Goal: Task Accomplishment & Management: Use online tool/utility

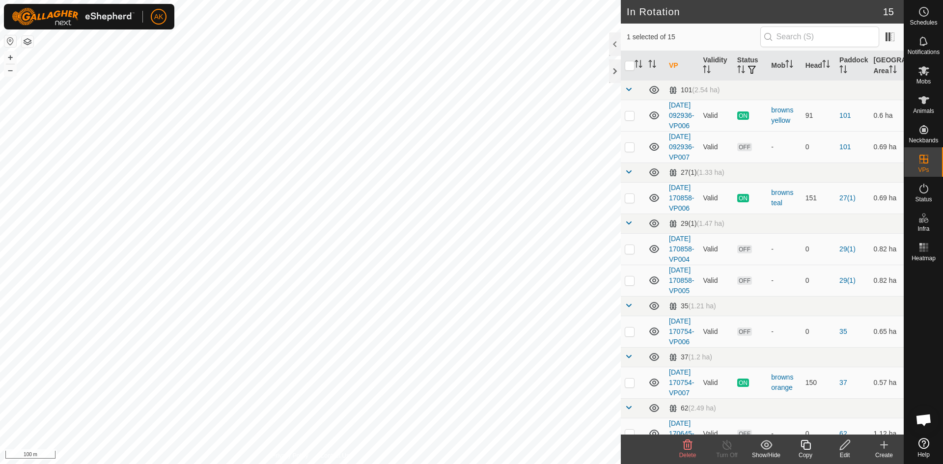
click at [686, 450] on icon at bounding box center [687, 445] width 9 height 10
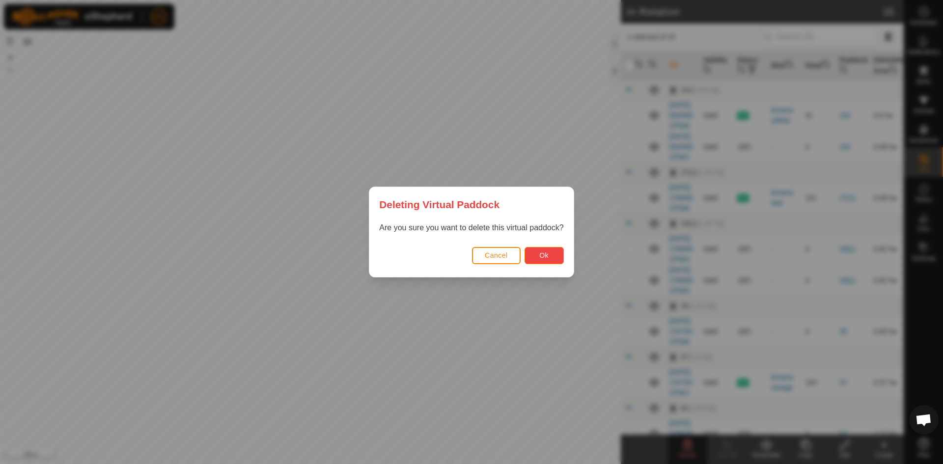
click at [544, 259] on span "Ok" at bounding box center [543, 255] width 9 height 8
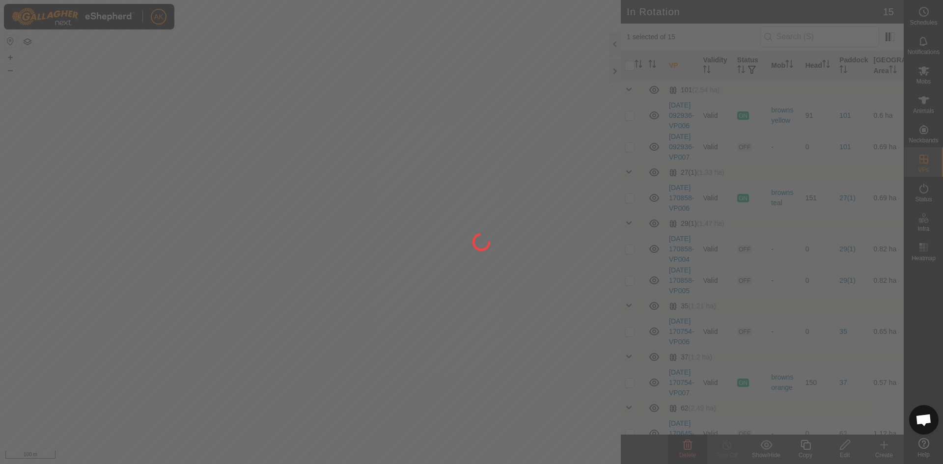
checkbox input "false"
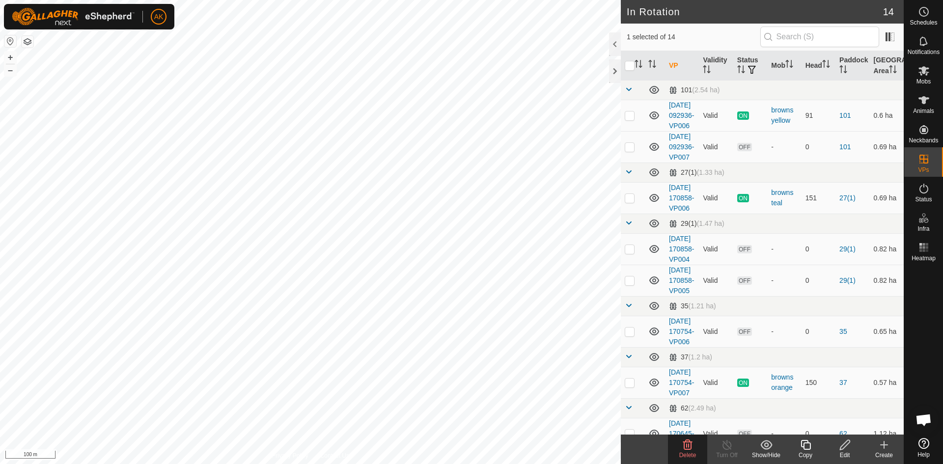
click at [690, 446] on icon at bounding box center [688, 445] width 12 height 12
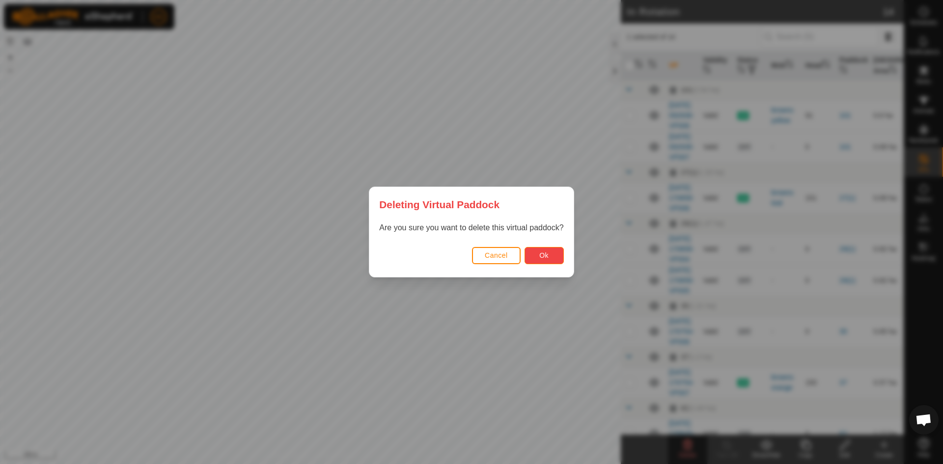
click at [551, 254] on button "Ok" at bounding box center [544, 255] width 39 height 17
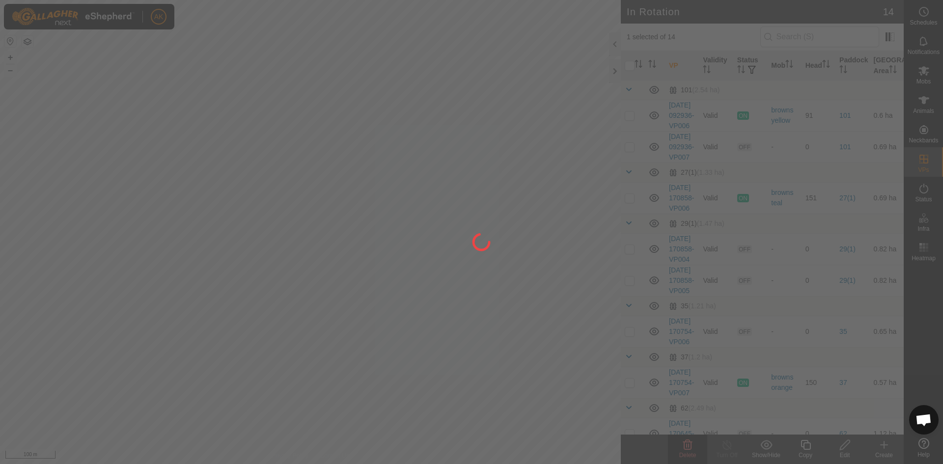
checkbox input "false"
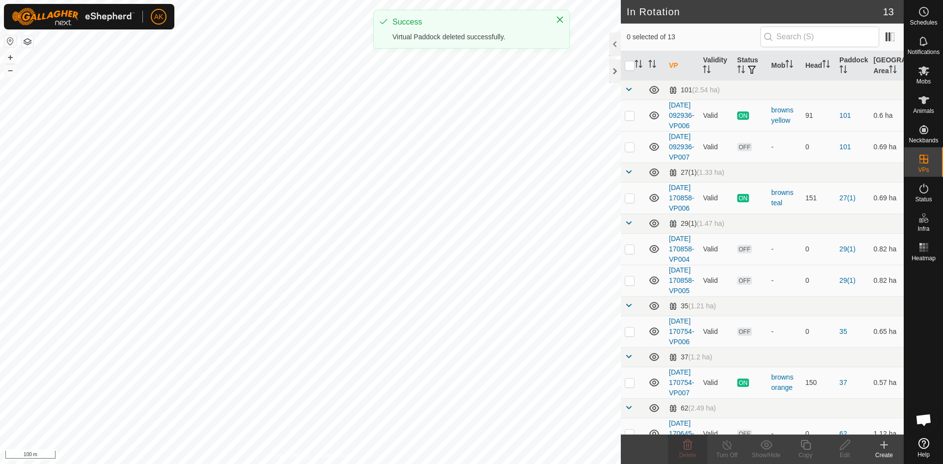
checkbox input "true"
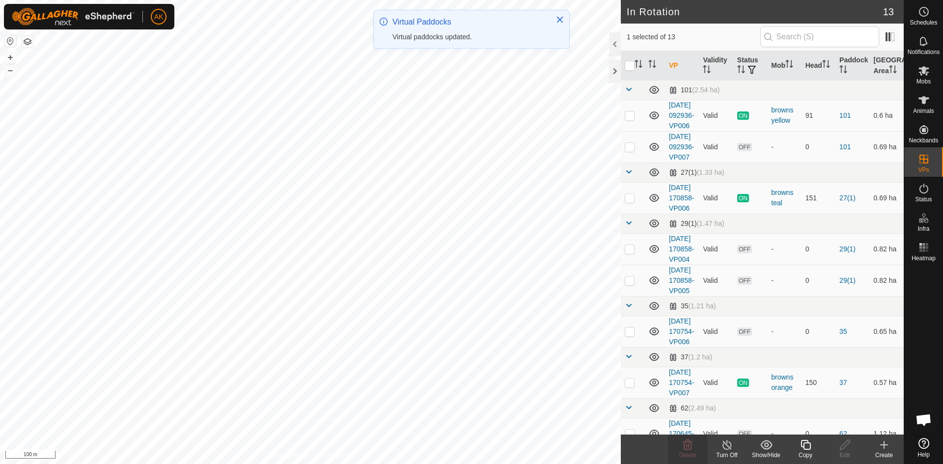
click at [808, 447] on icon at bounding box center [806, 445] width 12 height 12
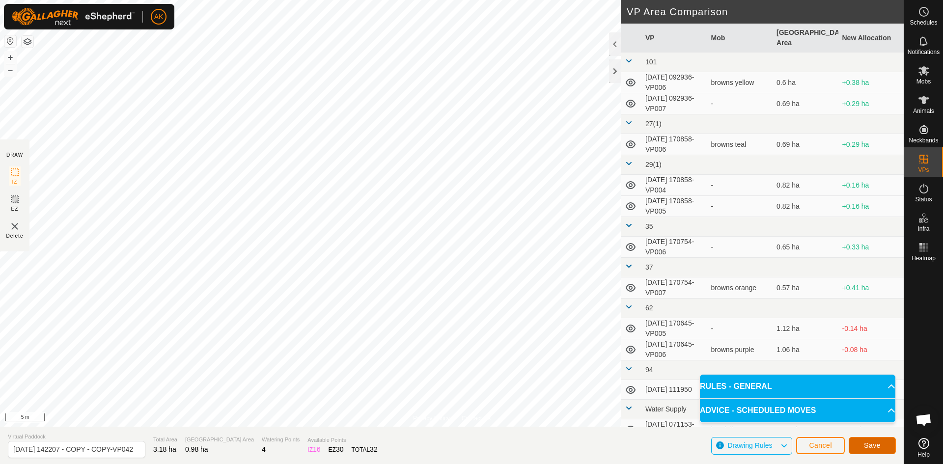
click at [856, 448] on button "Save" at bounding box center [872, 445] width 47 height 17
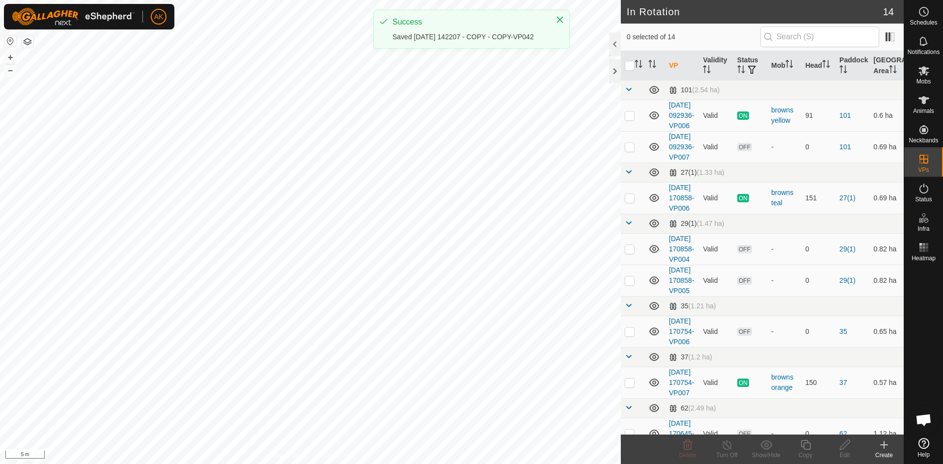
click at [927, 74] on icon at bounding box center [924, 71] width 12 height 12
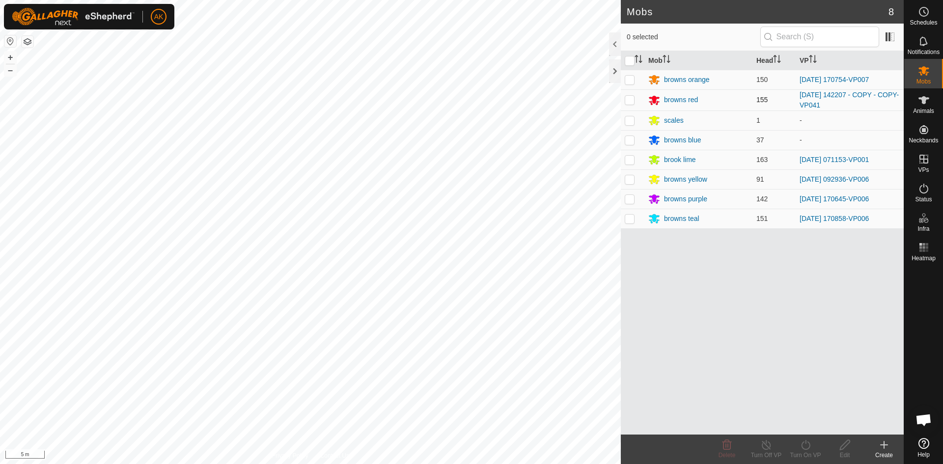
click at [630, 99] on p-checkbox at bounding box center [630, 100] width 10 height 8
checkbox input "true"
click at [800, 451] on div "Turn On VP" at bounding box center [805, 455] width 39 height 9
click at [800, 425] on link "Now" at bounding box center [834, 424] width 97 height 20
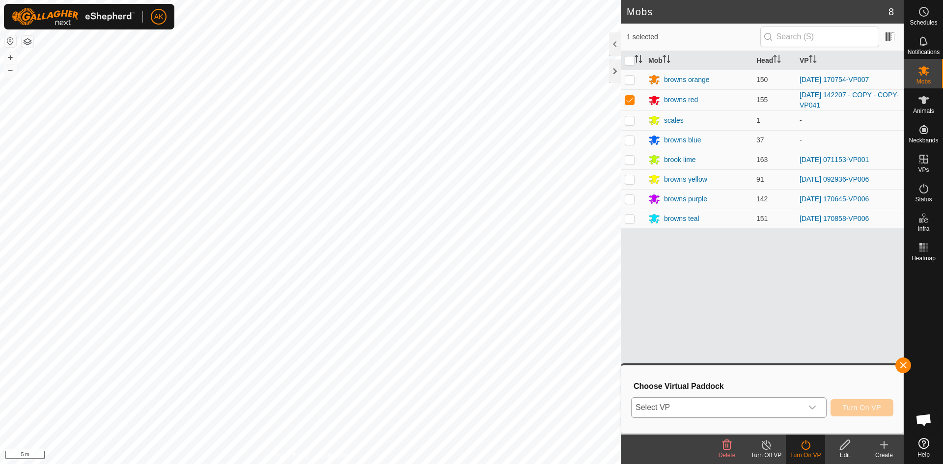
click at [706, 410] on span "Select VP" at bounding box center [717, 408] width 171 height 20
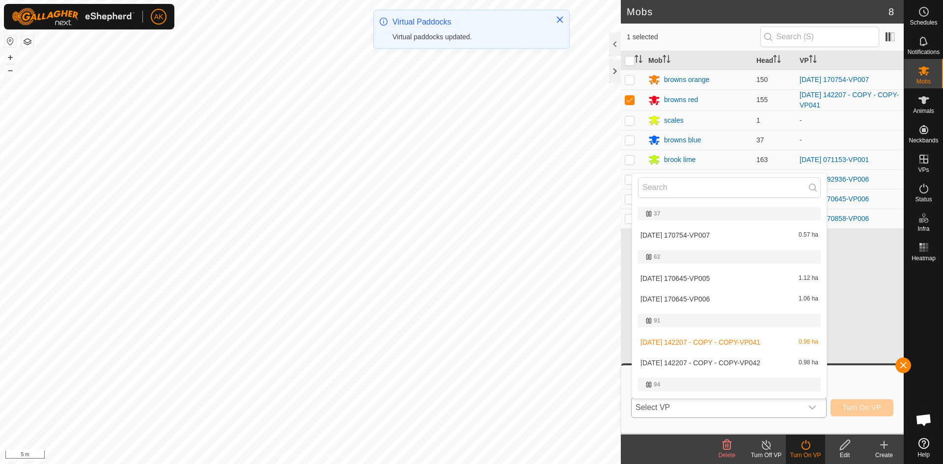
scroll to position [262, 0]
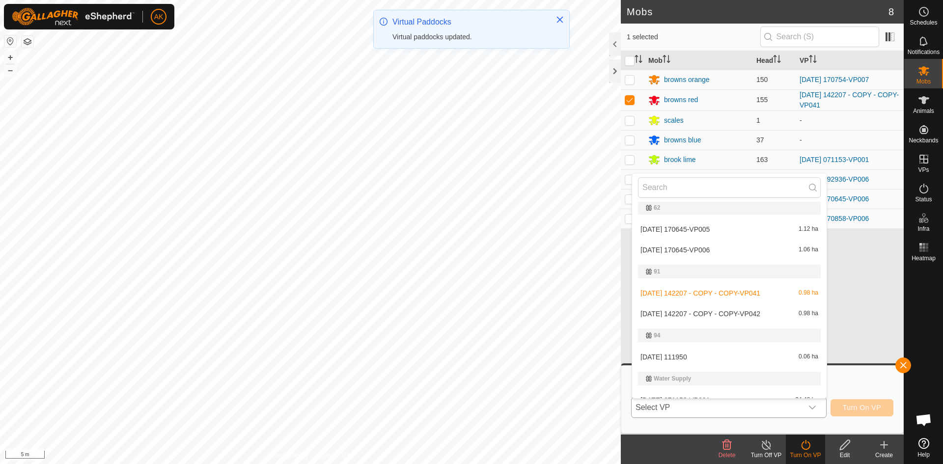
click at [706, 313] on li "[DATE] 142207 - COPY - COPY-VP042 0.98 ha" at bounding box center [729, 314] width 194 height 20
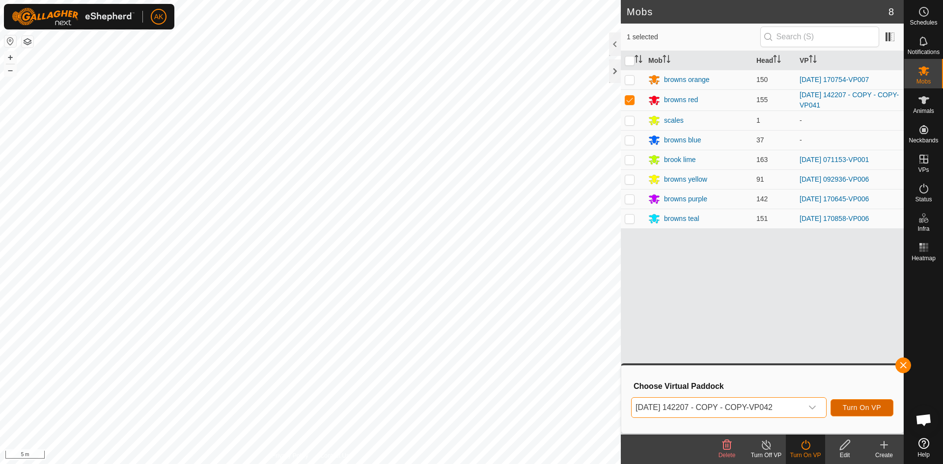
click at [862, 412] on button "Turn On VP" at bounding box center [862, 407] width 63 height 17
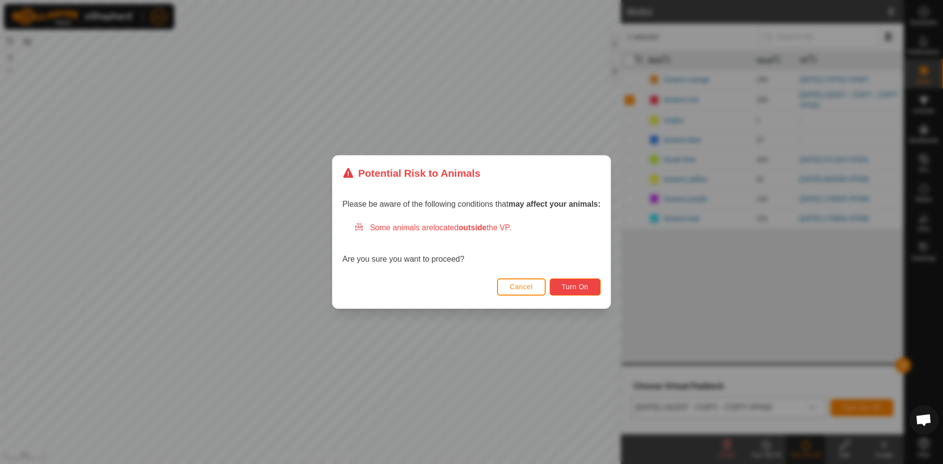
click at [575, 291] on button "Turn On" at bounding box center [575, 286] width 51 height 17
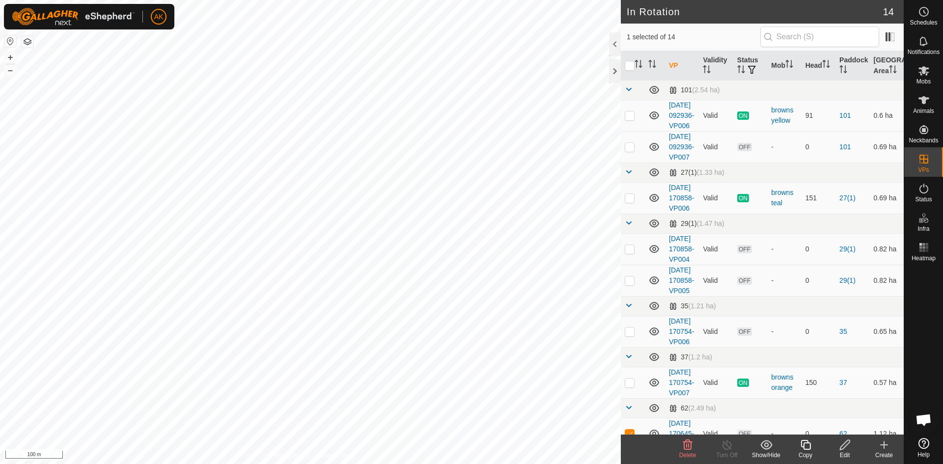
click at [686, 448] on icon at bounding box center [688, 445] width 12 height 12
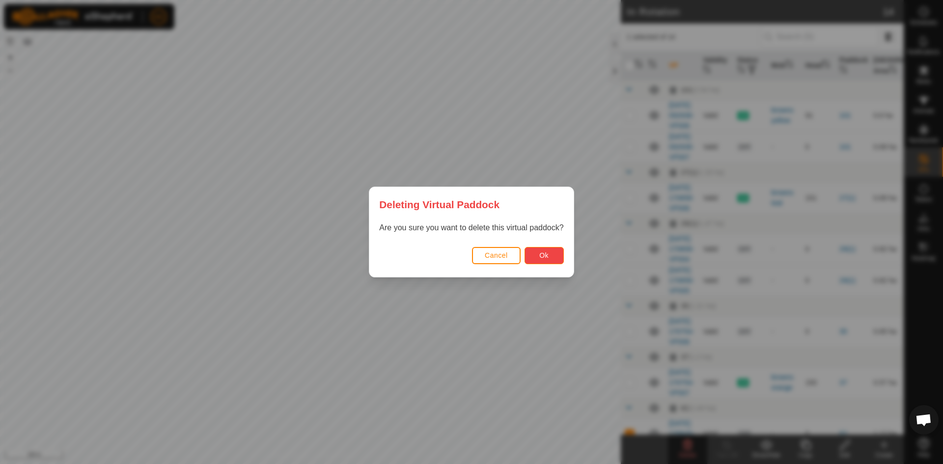
click at [547, 261] on button "Ok" at bounding box center [544, 255] width 39 height 17
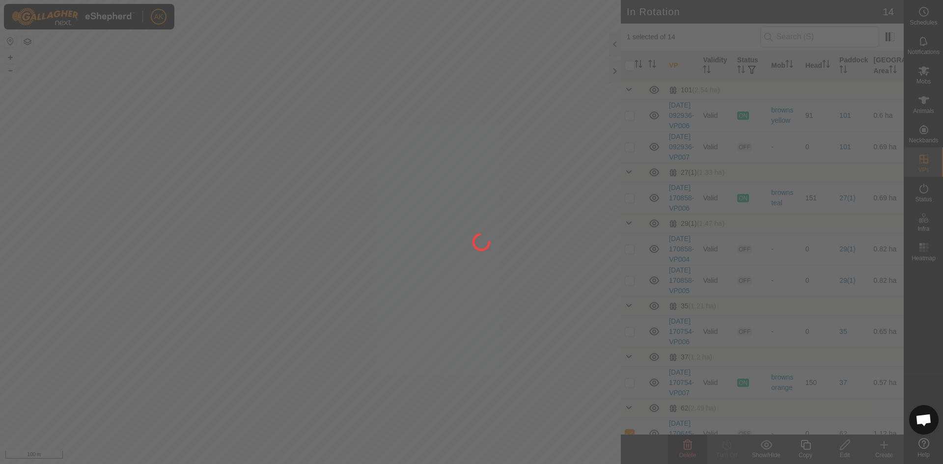
checkbox input "false"
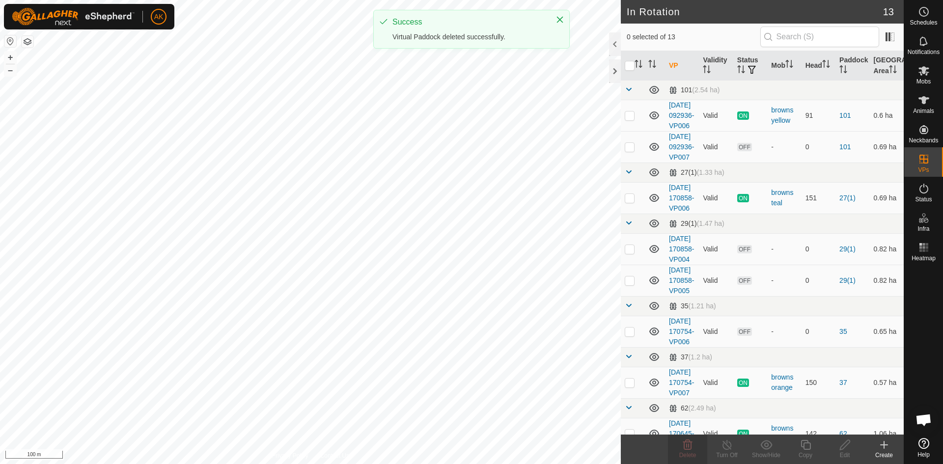
checkbox input "true"
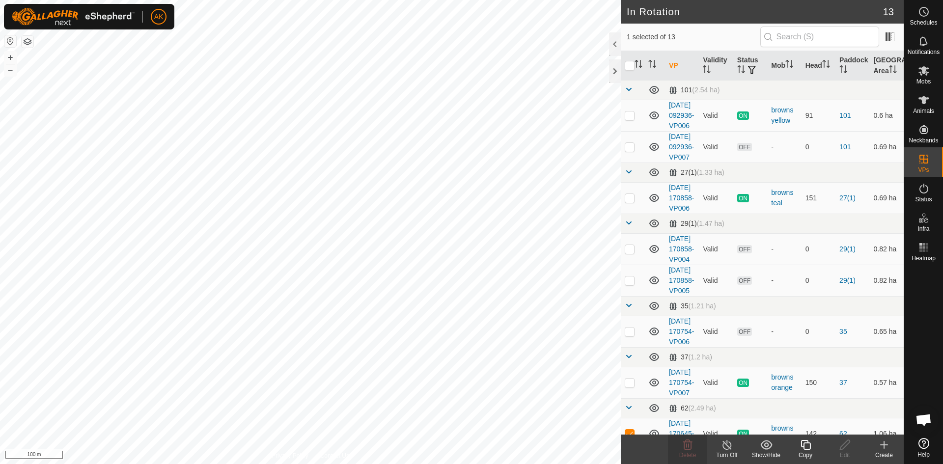
click at [804, 451] on div "Copy" at bounding box center [805, 455] width 39 height 9
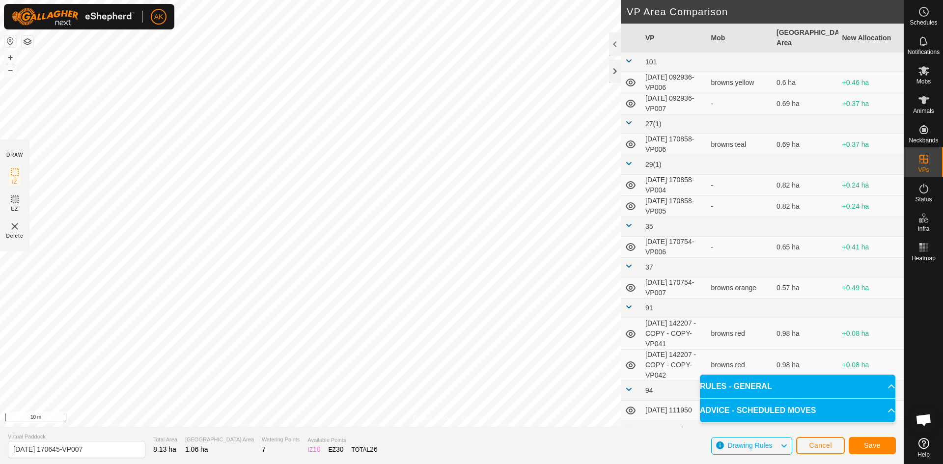
click at [22, 179] on div "Privacy Policy Contact Us Type: Inclusion Zone undefined Animal + – ⇧ i 10 m DR…" at bounding box center [452, 232] width 904 height 464
click at [851, 436] on div "Save" at bounding box center [872, 446] width 47 height 24
click at [868, 447] on span "Save" at bounding box center [872, 446] width 17 height 8
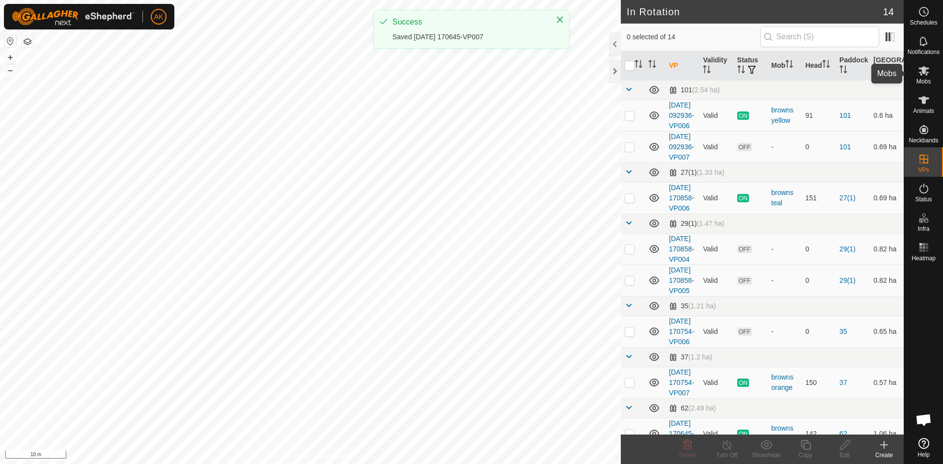
click at [922, 79] on span "Mobs" at bounding box center [923, 82] width 14 height 6
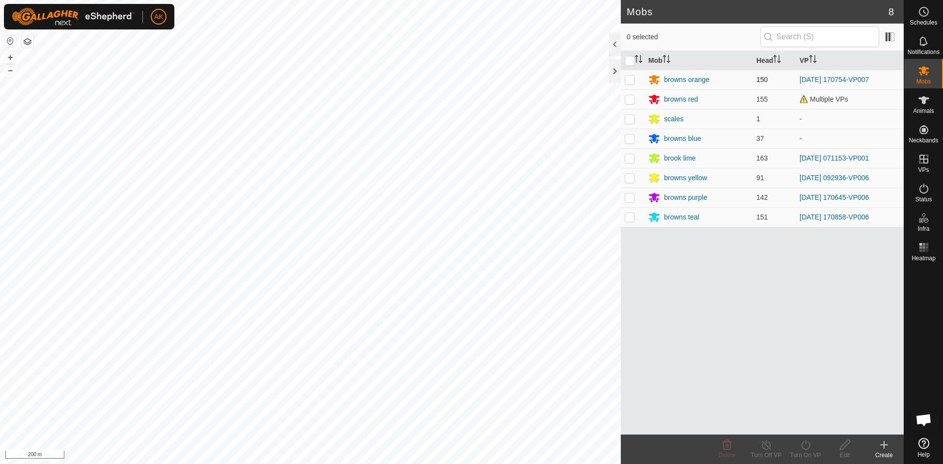
click at [631, 80] on p-checkbox at bounding box center [630, 80] width 10 height 8
click at [632, 81] on p-checkbox at bounding box center [630, 80] width 10 height 8
checkbox input "false"
click at [632, 197] on p-checkbox at bounding box center [630, 198] width 10 height 8
checkbox input "true"
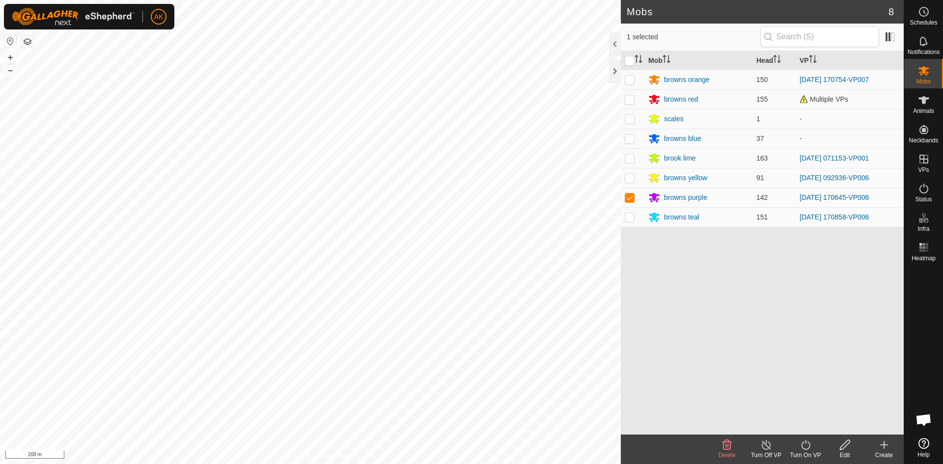
click at [807, 445] on icon at bounding box center [806, 445] width 12 height 12
click at [814, 424] on link "Now" at bounding box center [834, 424] width 97 height 20
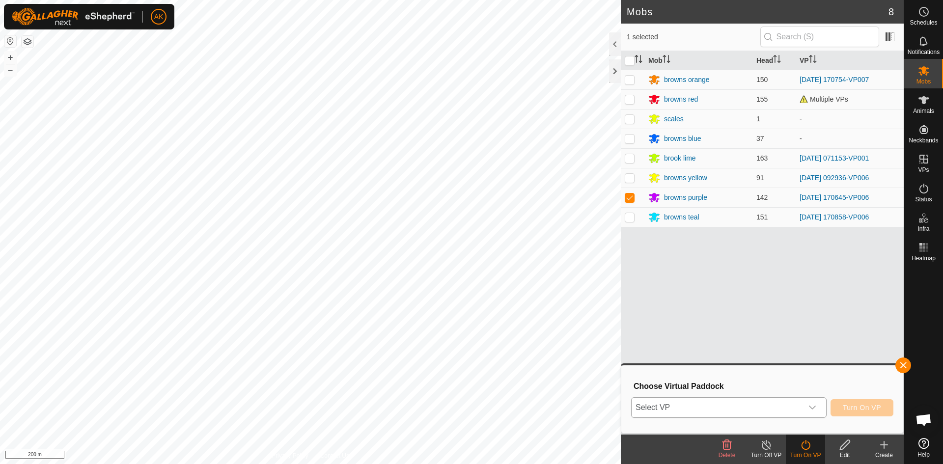
click at [810, 403] on div "dropdown trigger" at bounding box center [813, 408] width 20 height 20
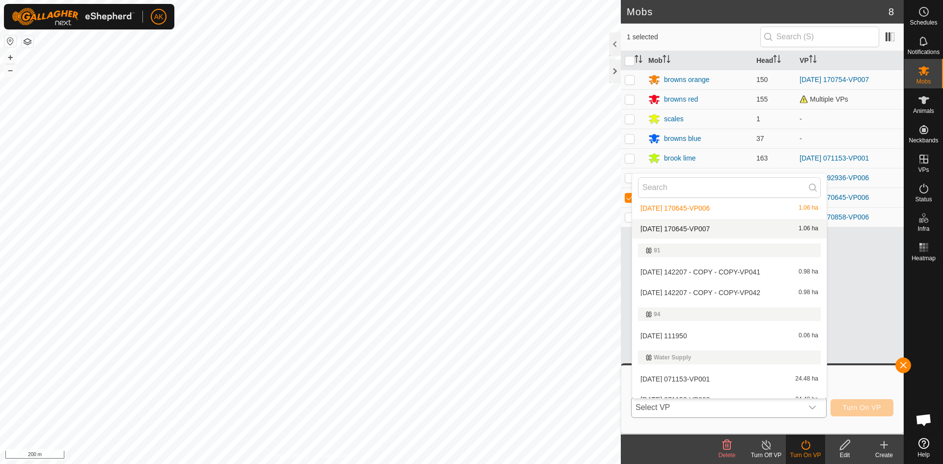
scroll to position [295, 0]
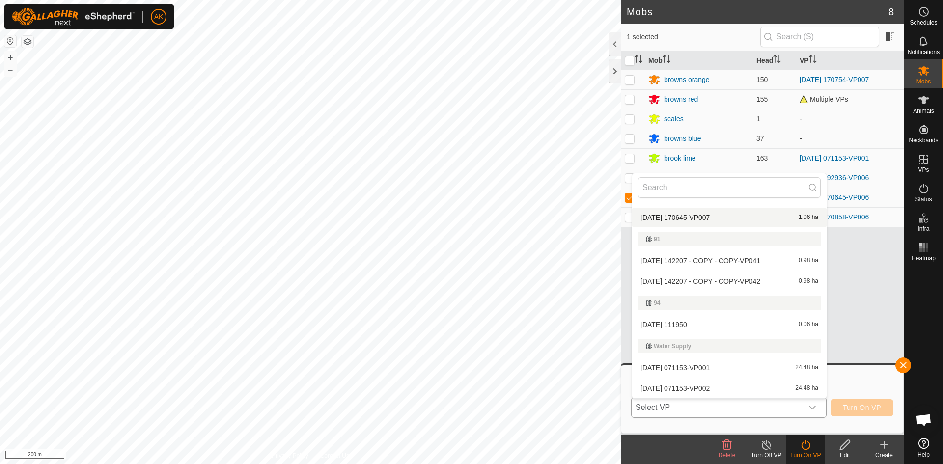
click at [703, 217] on li "[DATE] 170645-VP007 1.06 ha" at bounding box center [729, 218] width 194 height 20
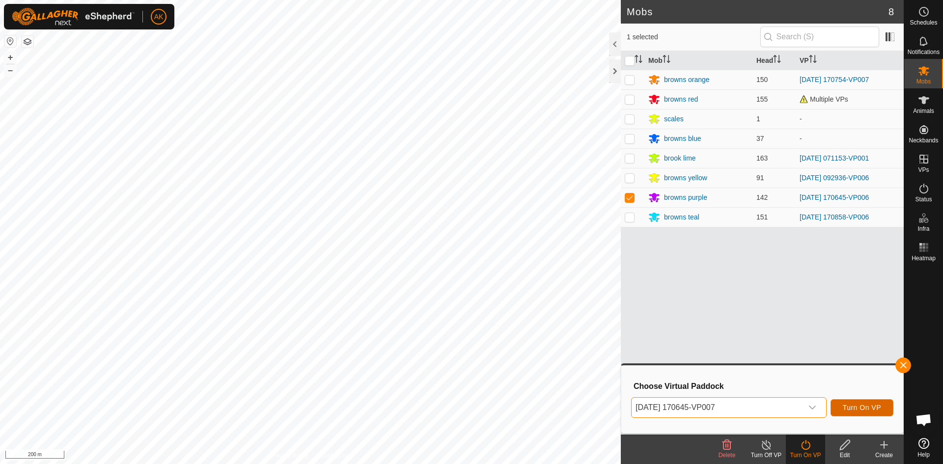
click at [867, 405] on span "Turn On VP" at bounding box center [862, 408] width 38 height 8
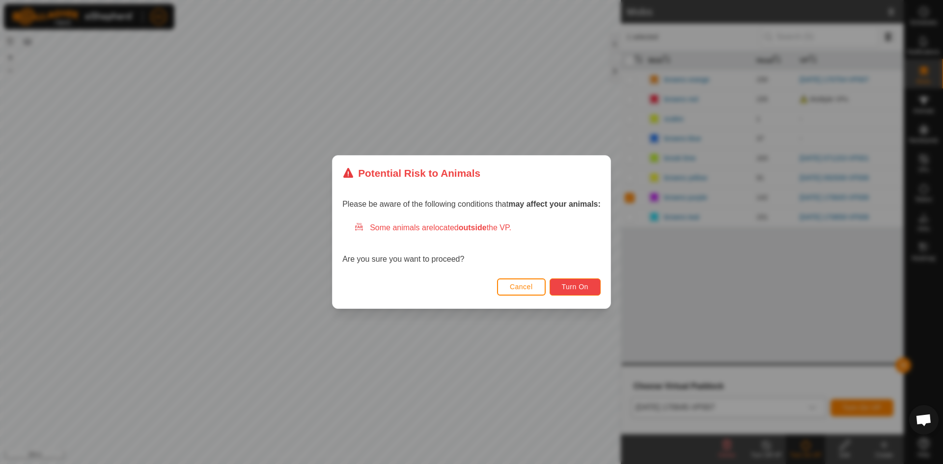
click at [569, 282] on button "Turn On" at bounding box center [575, 286] width 51 height 17
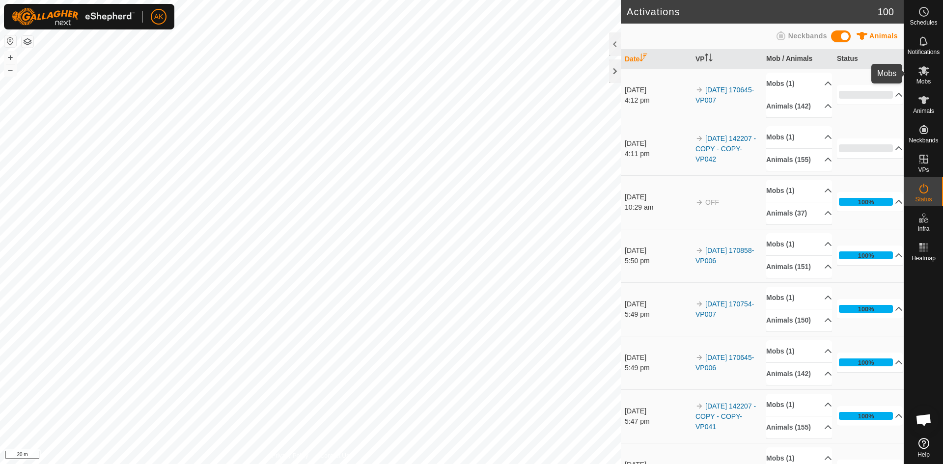
click at [926, 76] on icon at bounding box center [924, 71] width 12 height 12
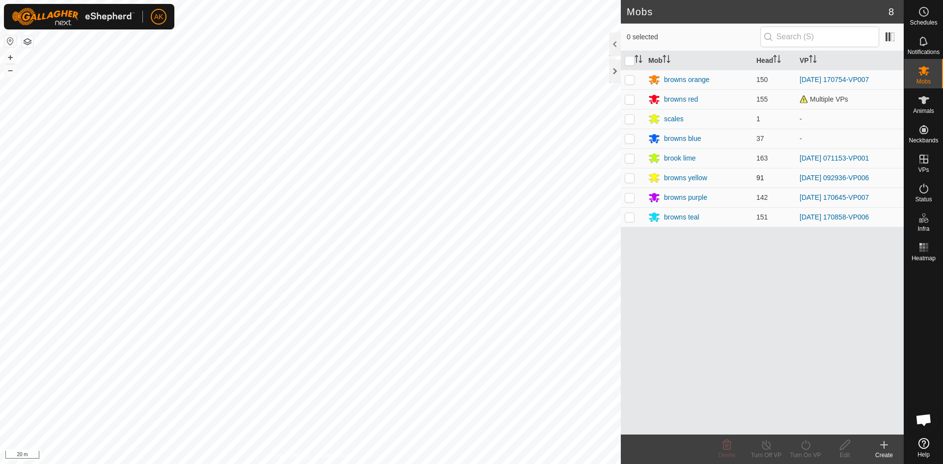
click at [628, 178] on p-checkbox at bounding box center [630, 178] width 10 height 8
checkbox input "true"
click at [808, 444] on icon at bounding box center [806, 445] width 12 height 12
click at [803, 422] on link "Now" at bounding box center [834, 424] width 97 height 20
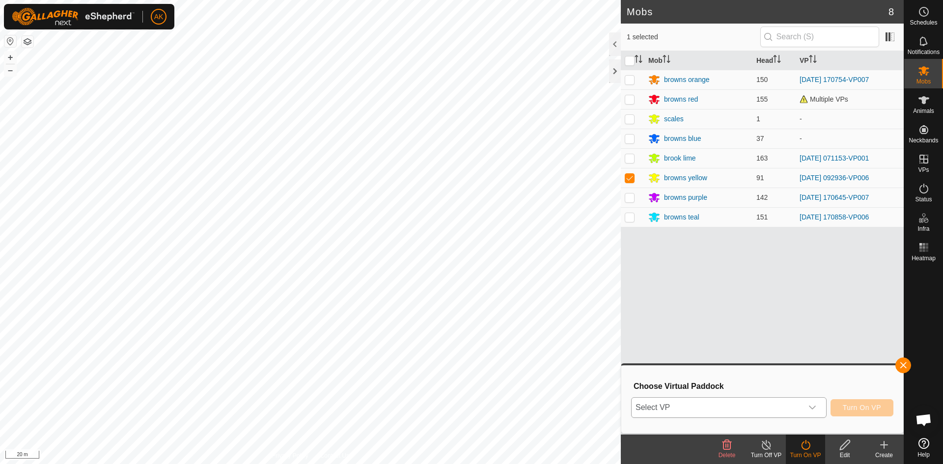
click at [811, 410] on icon "dropdown trigger" at bounding box center [812, 408] width 8 height 8
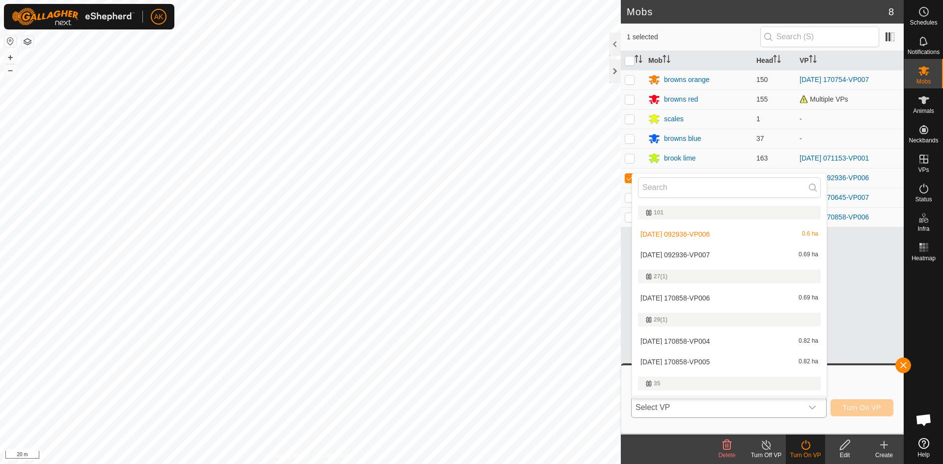
scroll to position [17, 0]
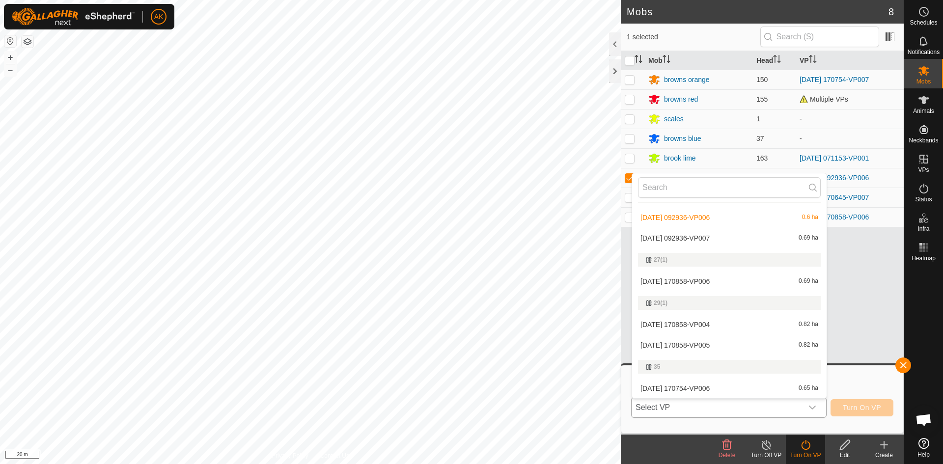
click at [689, 235] on li "[DATE] 092936-VP007 0.69 ha" at bounding box center [729, 238] width 194 height 20
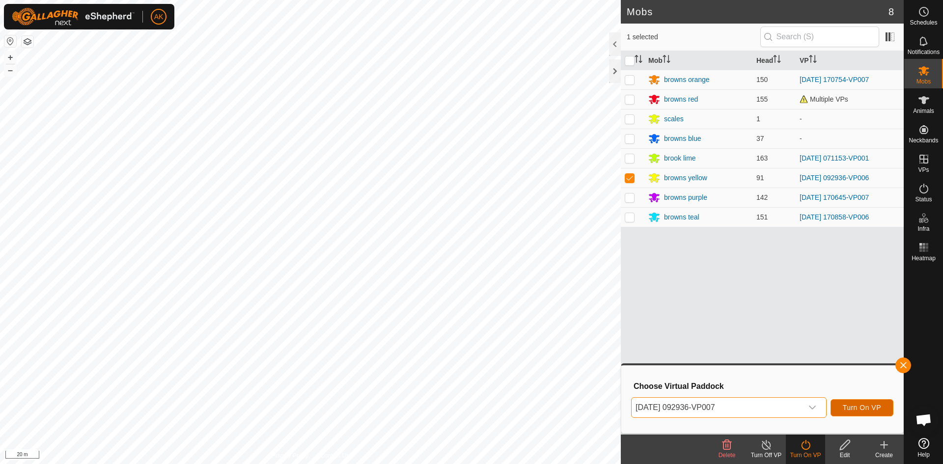
click at [868, 407] on span "Turn On VP" at bounding box center [862, 408] width 38 height 8
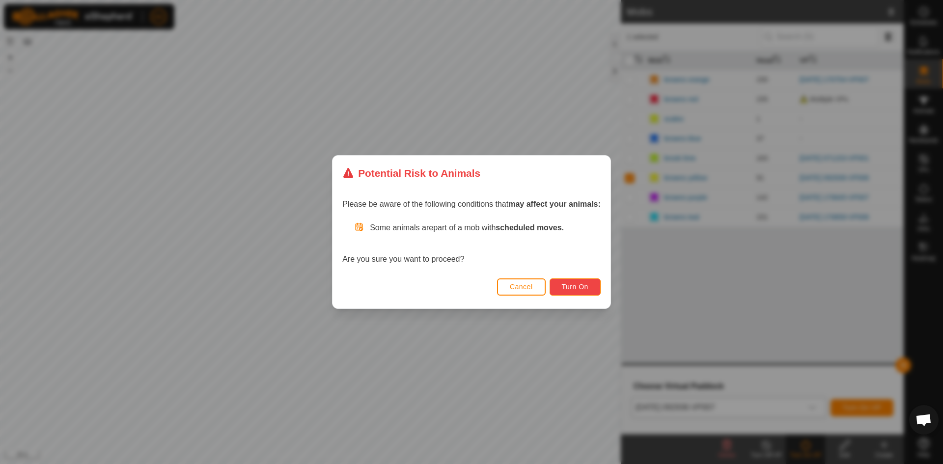
click at [577, 286] on span "Turn On" at bounding box center [575, 287] width 27 height 8
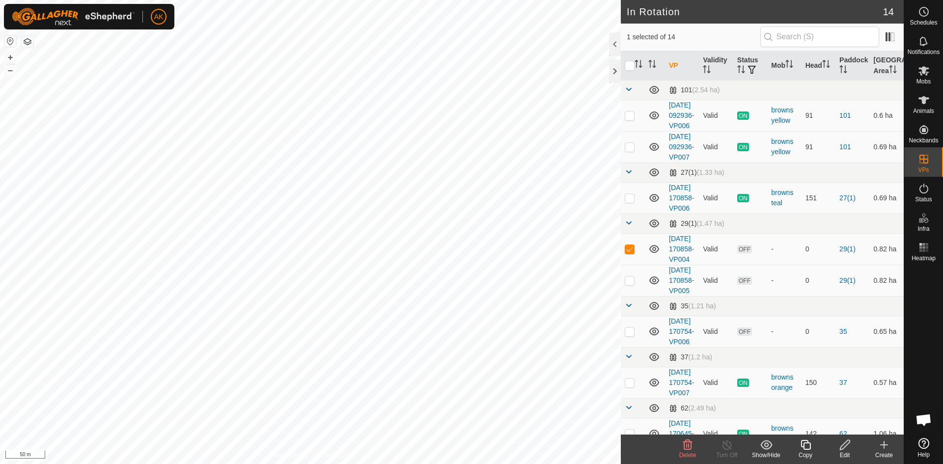
click at [683, 439] on icon at bounding box center [688, 445] width 12 height 12
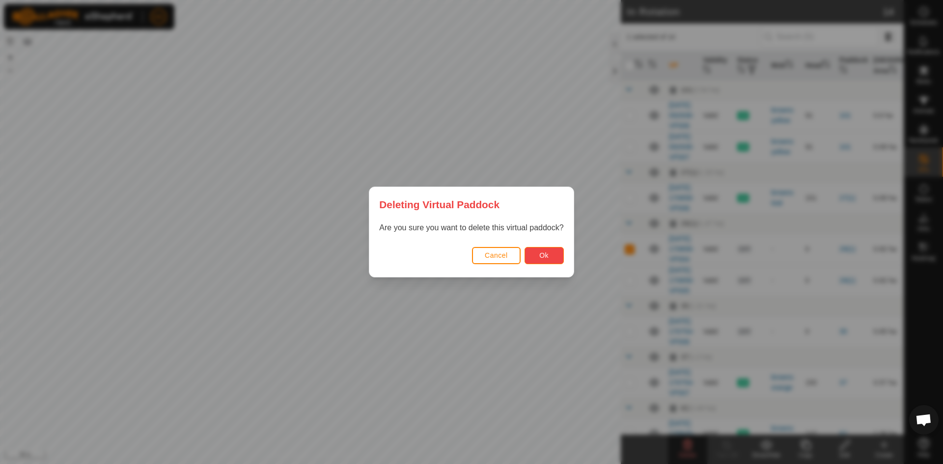
click at [548, 259] on span "Ok" at bounding box center [543, 255] width 9 height 8
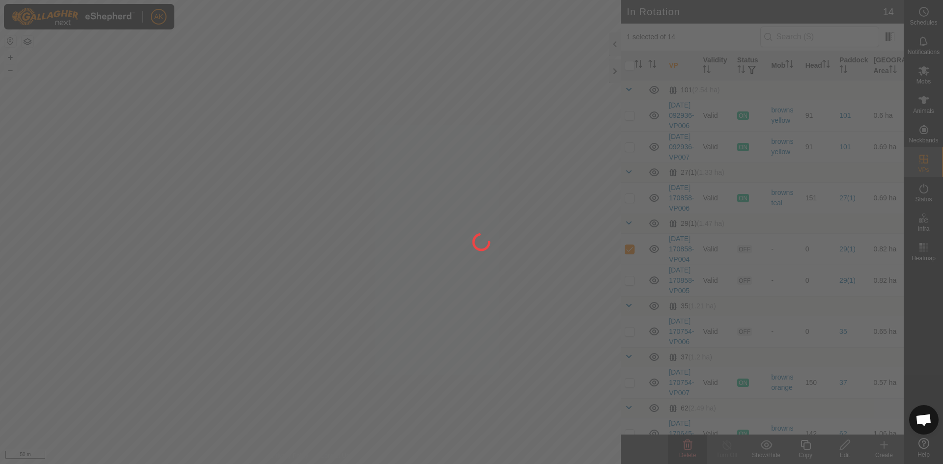
checkbox input "false"
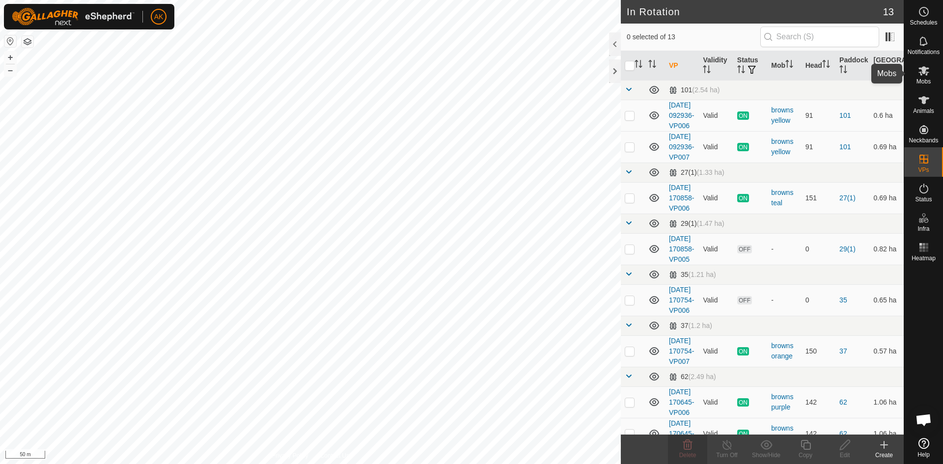
click at [929, 82] on span "Mobs" at bounding box center [923, 82] width 14 height 6
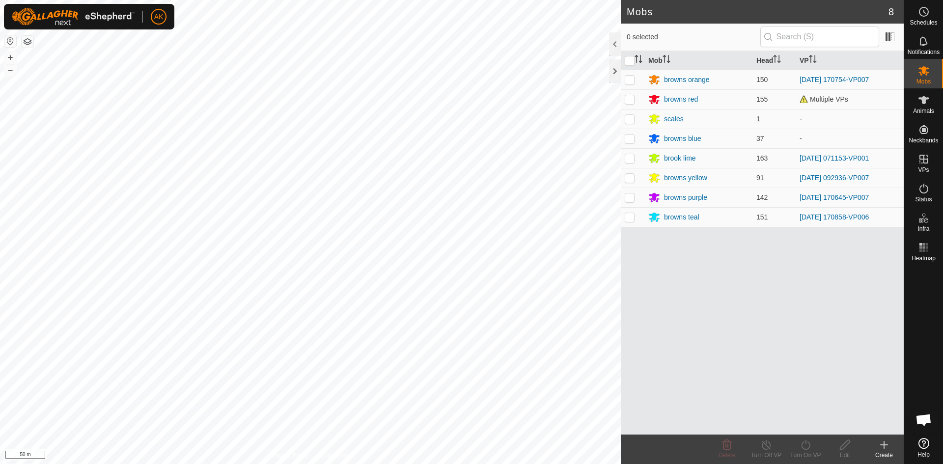
click at [629, 221] on p-checkbox at bounding box center [630, 217] width 10 height 8
checkbox input "true"
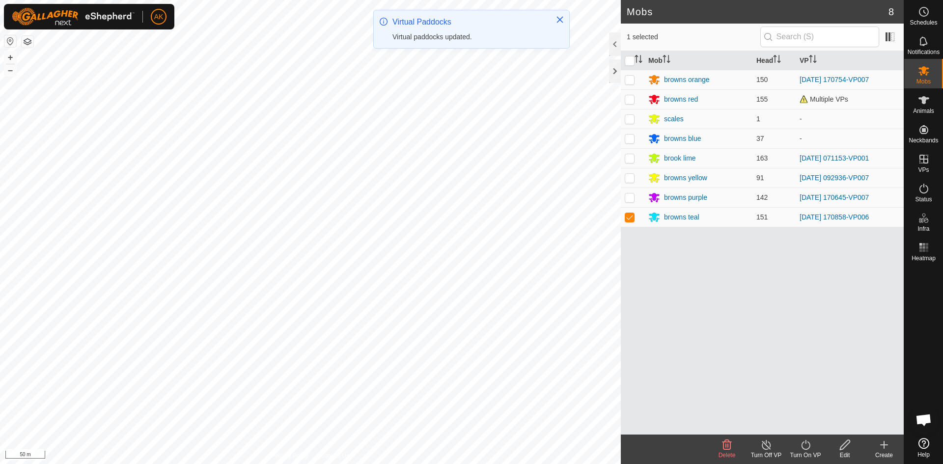
click at [808, 445] on icon at bounding box center [806, 445] width 12 height 12
click at [797, 420] on link "Now" at bounding box center [834, 424] width 97 height 20
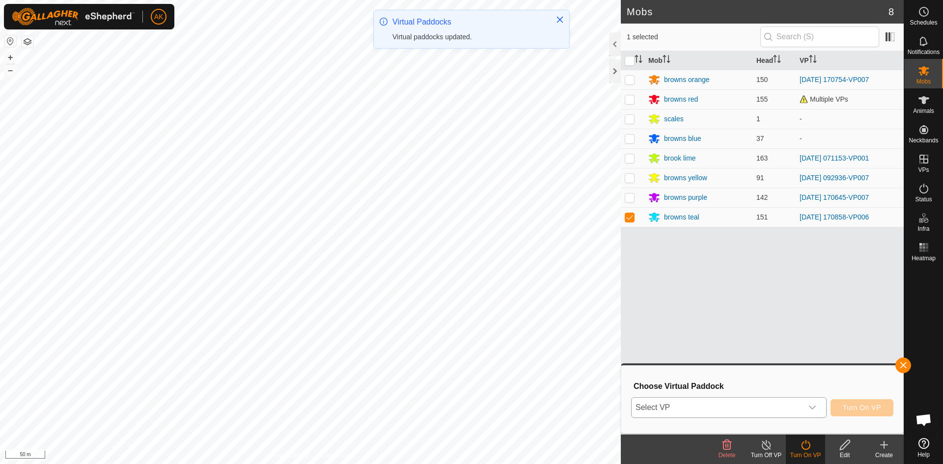
click at [720, 402] on span "Select VP" at bounding box center [717, 408] width 171 height 20
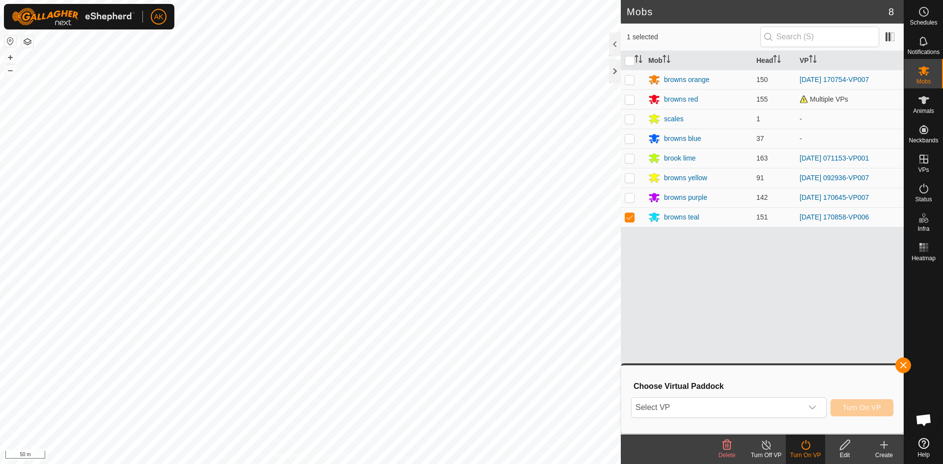
click at [885, 447] on icon at bounding box center [884, 445] width 12 height 12
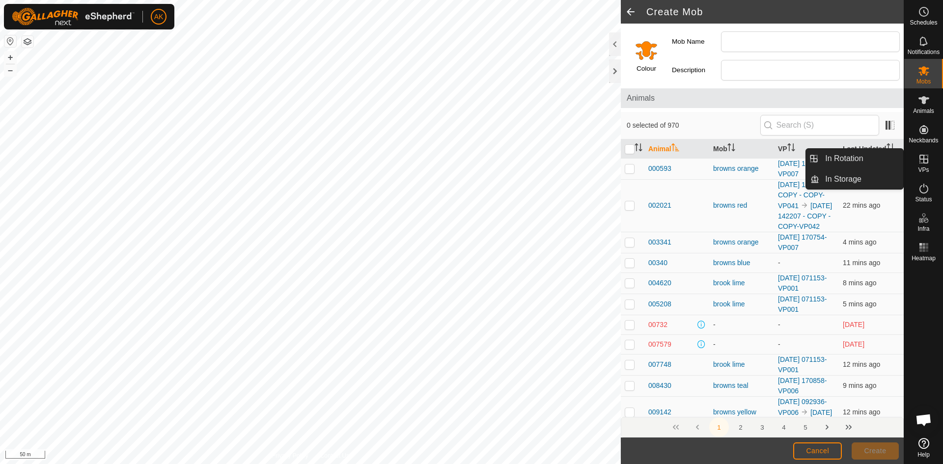
click at [928, 163] on icon at bounding box center [924, 159] width 12 height 12
click at [859, 154] on link "In Rotation" at bounding box center [861, 159] width 84 height 20
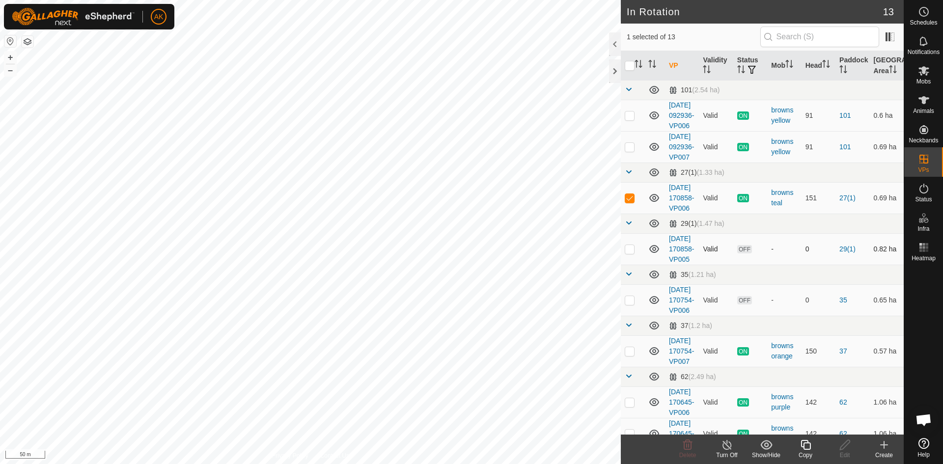
checkbox input "false"
click at [692, 444] on icon at bounding box center [687, 445] width 9 height 10
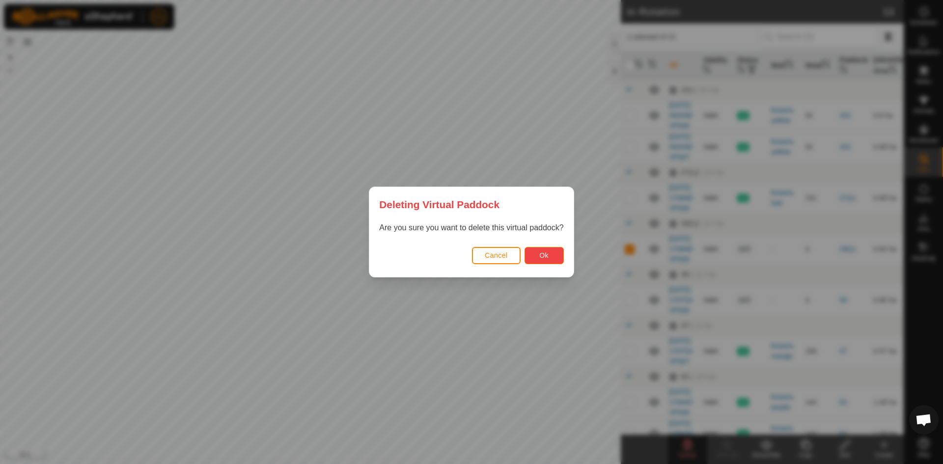
click at [548, 259] on span "Ok" at bounding box center [543, 255] width 9 height 8
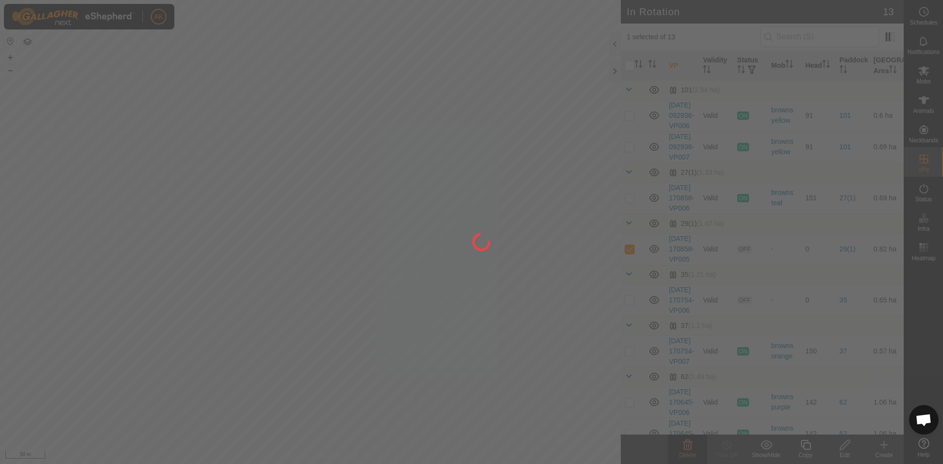
checkbox input "false"
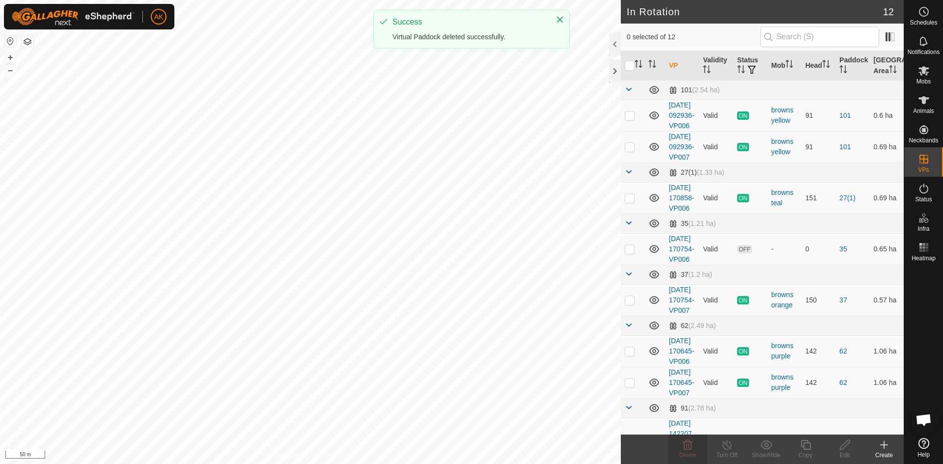
checkbox input "true"
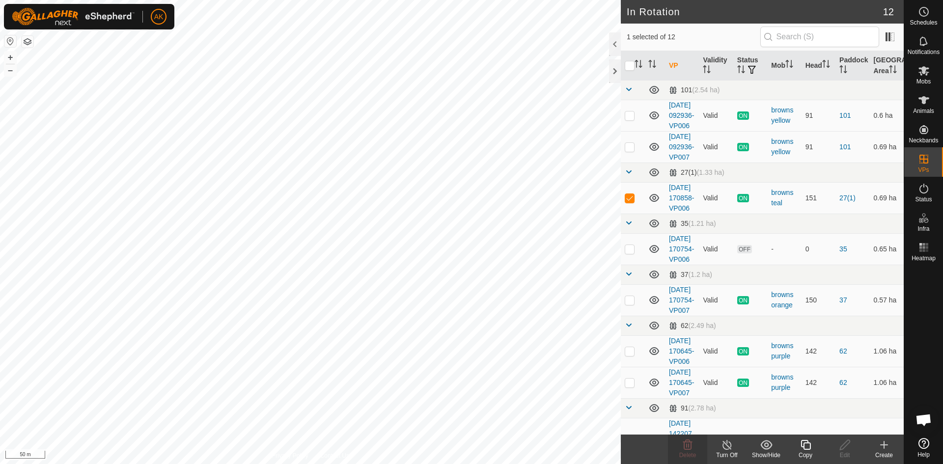
click at [808, 448] on icon at bounding box center [806, 445] width 12 height 12
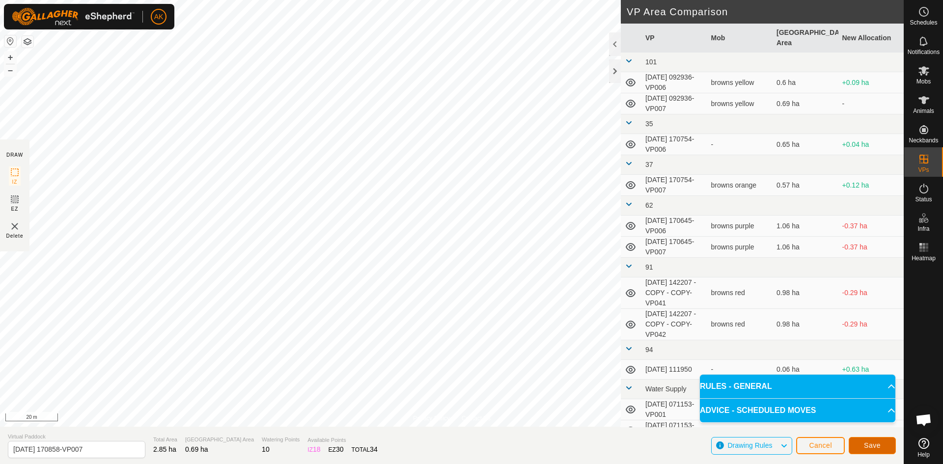
click at [868, 449] on span "Save" at bounding box center [872, 446] width 17 height 8
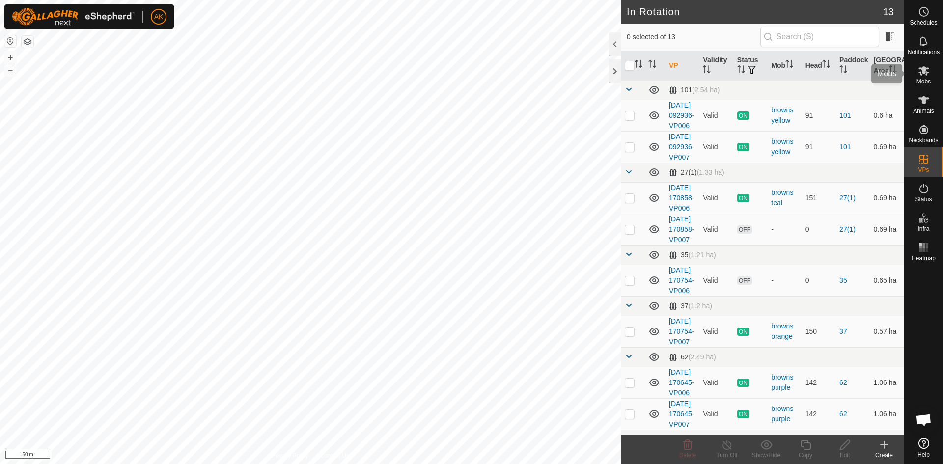
click at [925, 72] on icon at bounding box center [923, 70] width 11 height 9
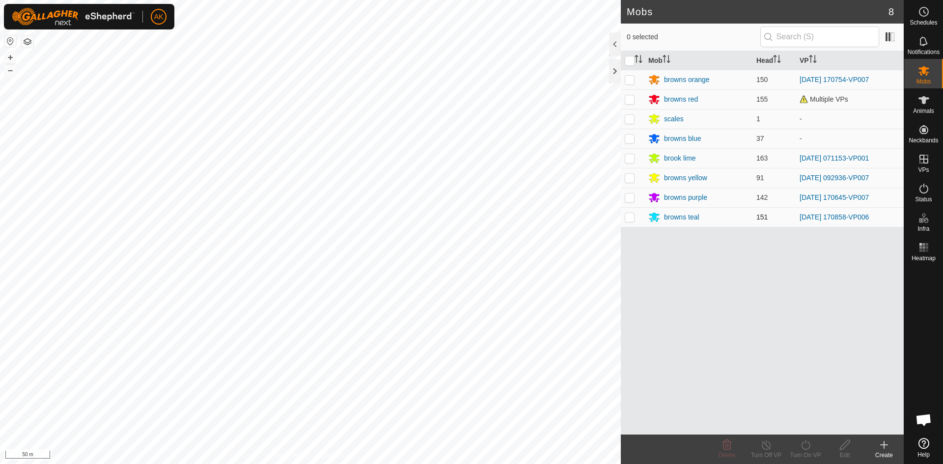
click at [630, 220] on p-checkbox at bounding box center [630, 217] width 10 height 8
checkbox input "true"
click at [801, 443] on icon at bounding box center [806, 445] width 12 height 12
click at [798, 426] on link "Now" at bounding box center [834, 424] width 97 height 20
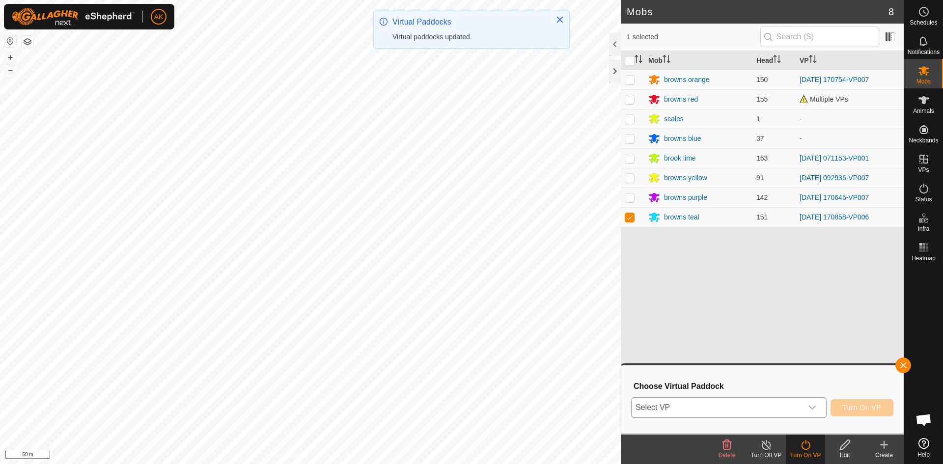
click at [811, 409] on icon "dropdown trigger" at bounding box center [812, 408] width 7 height 4
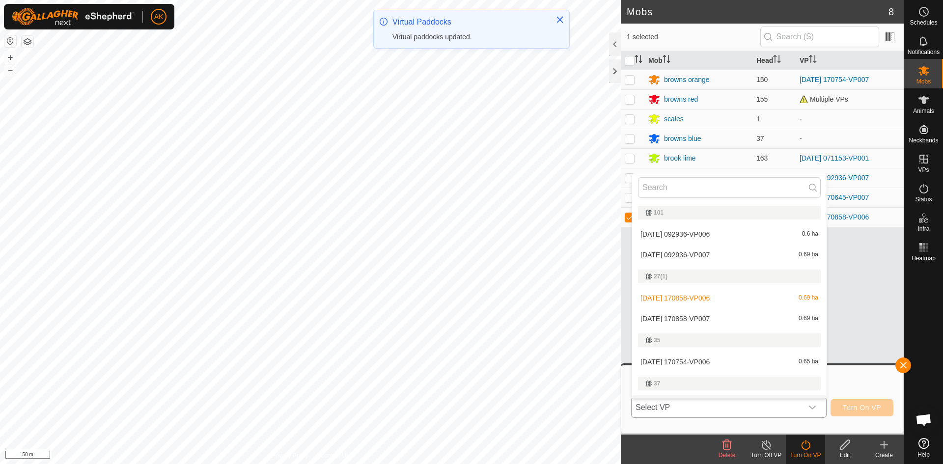
scroll to position [17, 0]
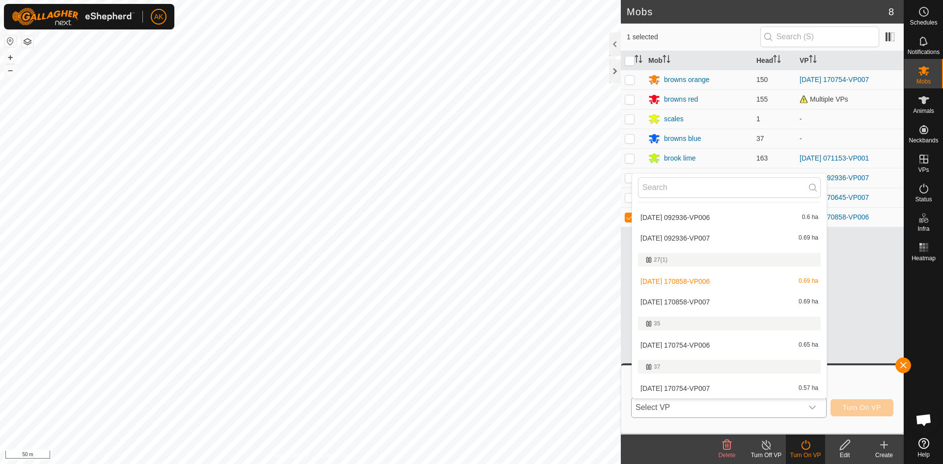
click at [698, 302] on li "[DATE] 170858-VP007 0.69 ha" at bounding box center [729, 302] width 194 height 20
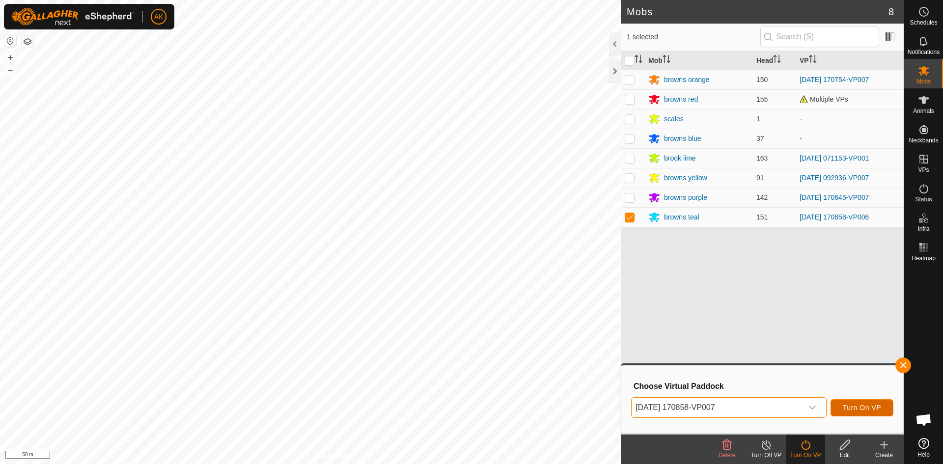
click at [863, 406] on span "Turn On VP" at bounding box center [862, 408] width 38 height 8
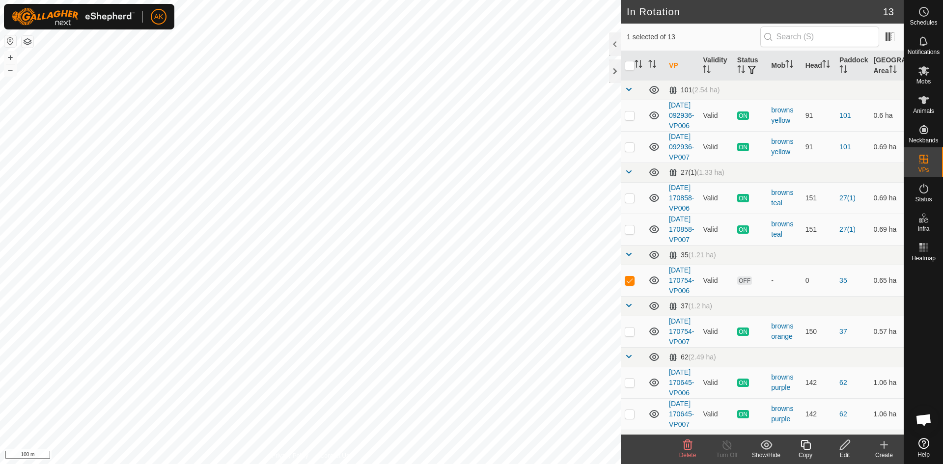
click at [693, 446] on delete-svg-icon at bounding box center [687, 445] width 39 height 12
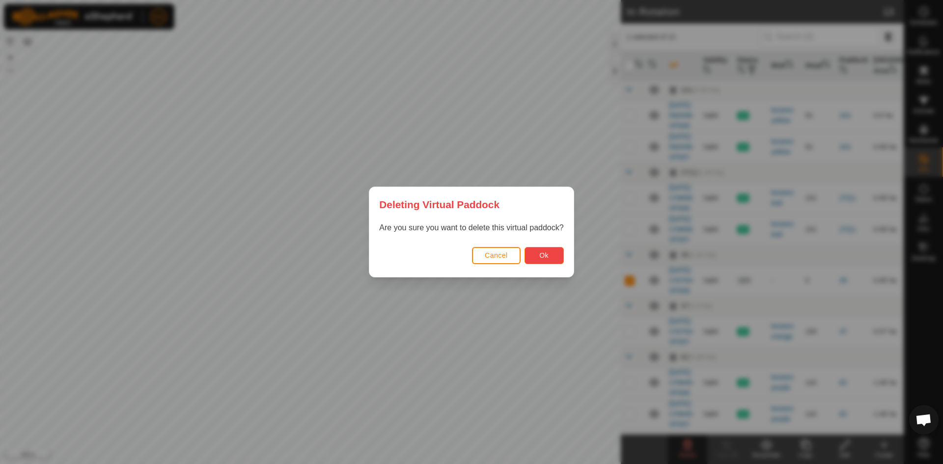
click at [553, 261] on button "Ok" at bounding box center [544, 255] width 39 height 17
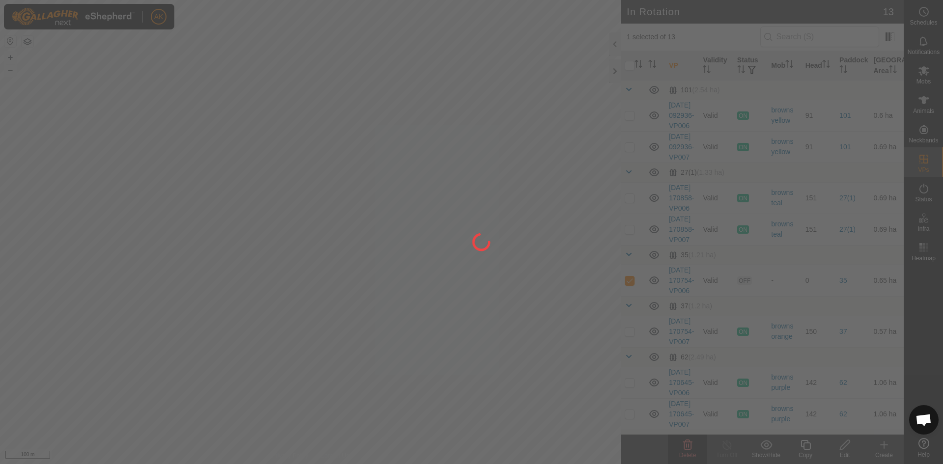
checkbox input "false"
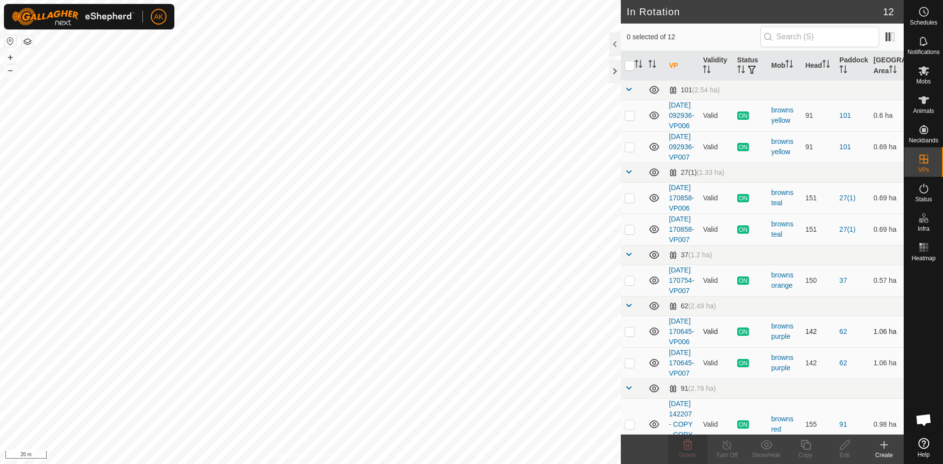
checkbox input "true"
click at [804, 444] on icon at bounding box center [806, 445] width 10 height 10
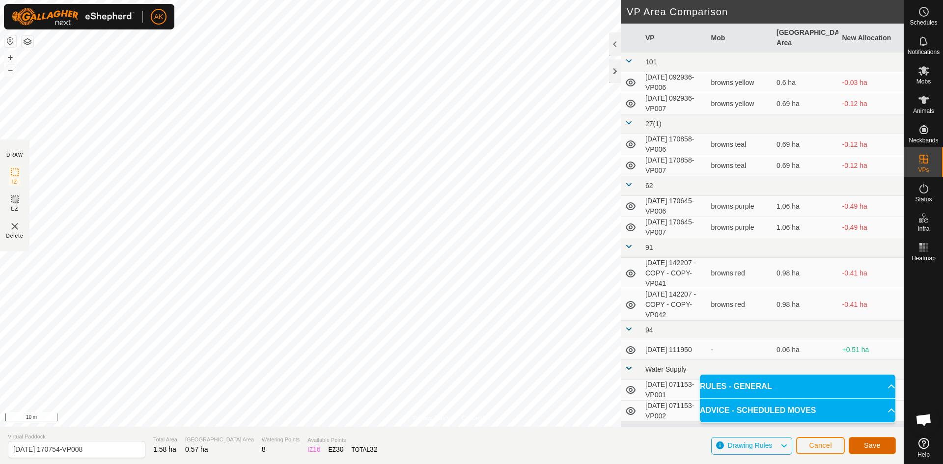
click at [880, 440] on button "Save" at bounding box center [872, 445] width 47 height 17
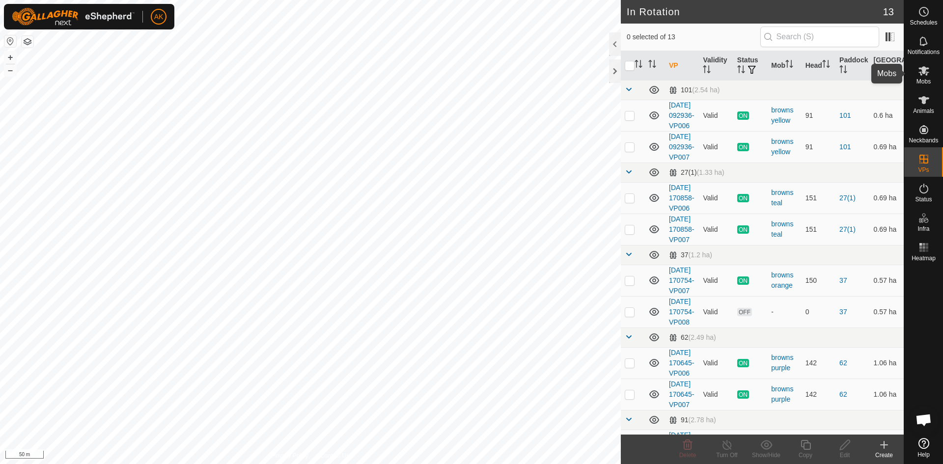
click at [919, 74] on icon at bounding box center [924, 71] width 12 height 12
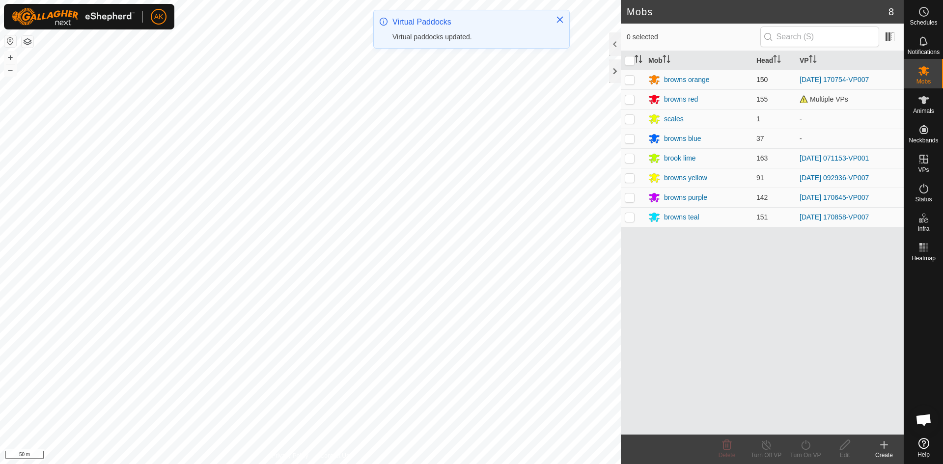
click at [631, 81] on p-checkbox at bounding box center [630, 80] width 10 height 8
checkbox input "true"
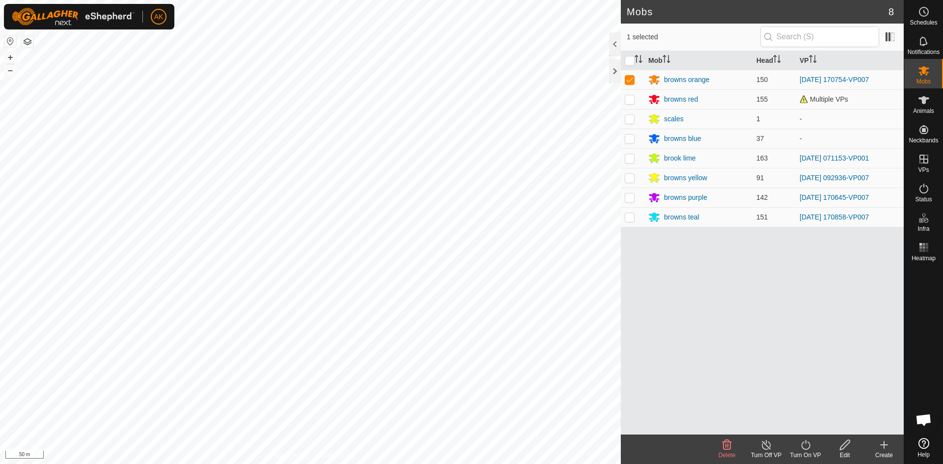
click at [804, 444] on icon at bounding box center [806, 445] width 12 height 12
click at [801, 422] on link "Now" at bounding box center [834, 424] width 97 height 20
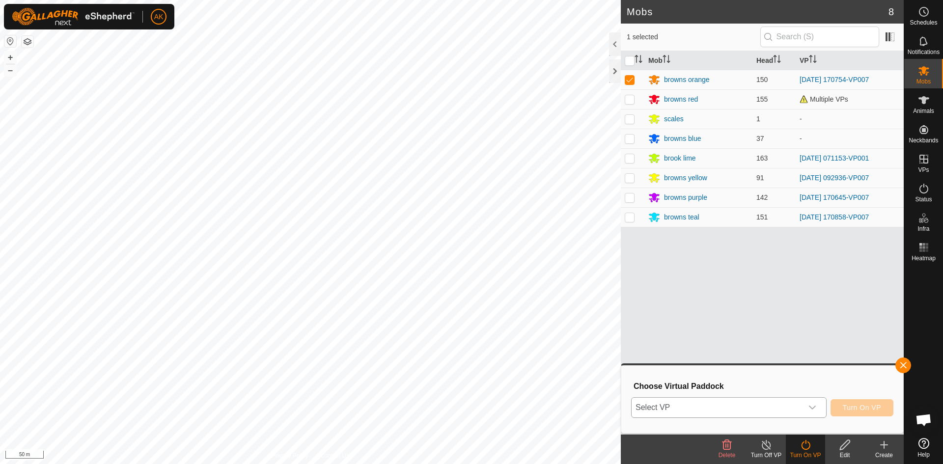
click at [815, 409] on icon "dropdown trigger" at bounding box center [812, 408] width 8 height 8
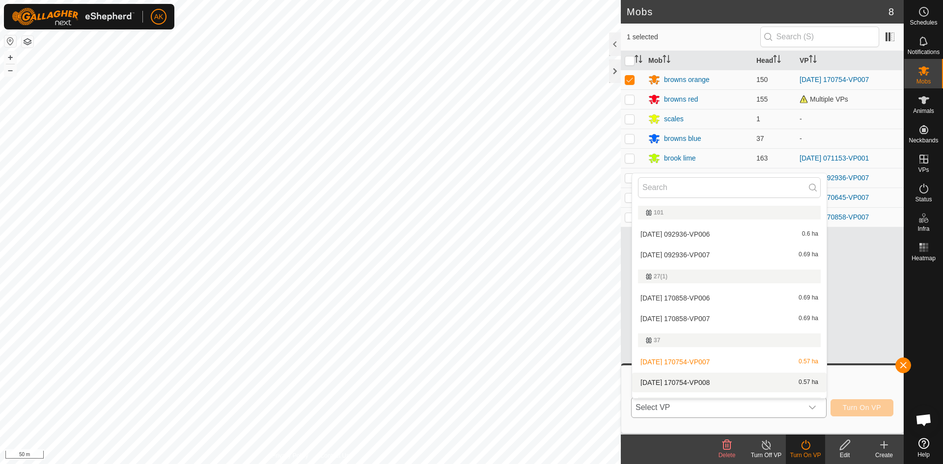
click at [692, 380] on li "[DATE] 170754-VP008 0.57 ha" at bounding box center [729, 383] width 194 height 20
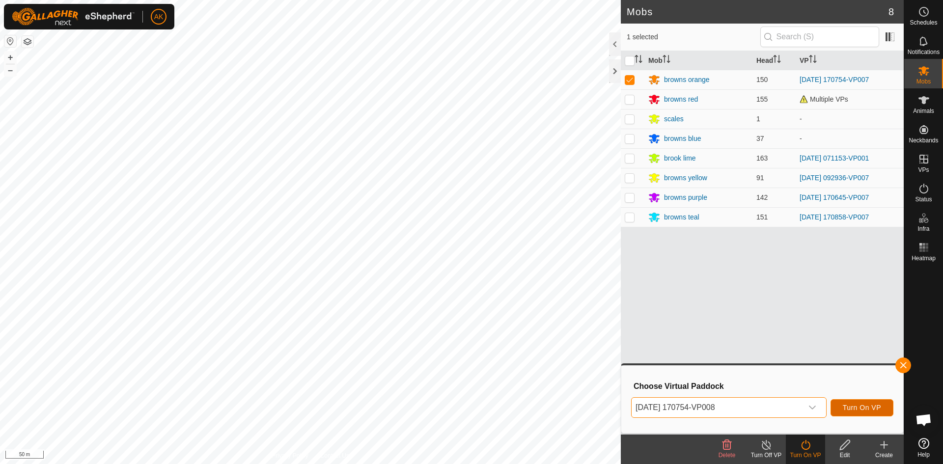
click at [861, 406] on span "Turn On VP" at bounding box center [862, 408] width 38 height 8
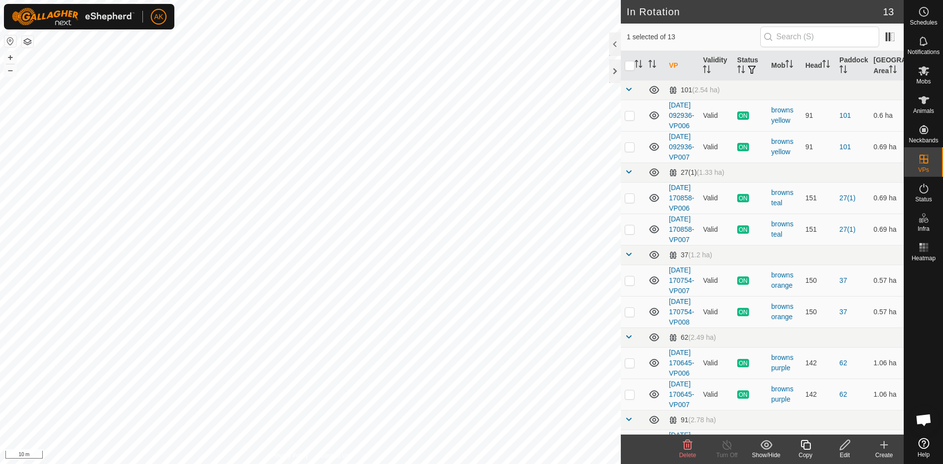
click at [844, 447] on icon at bounding box center [845, 445] width 12 height 12
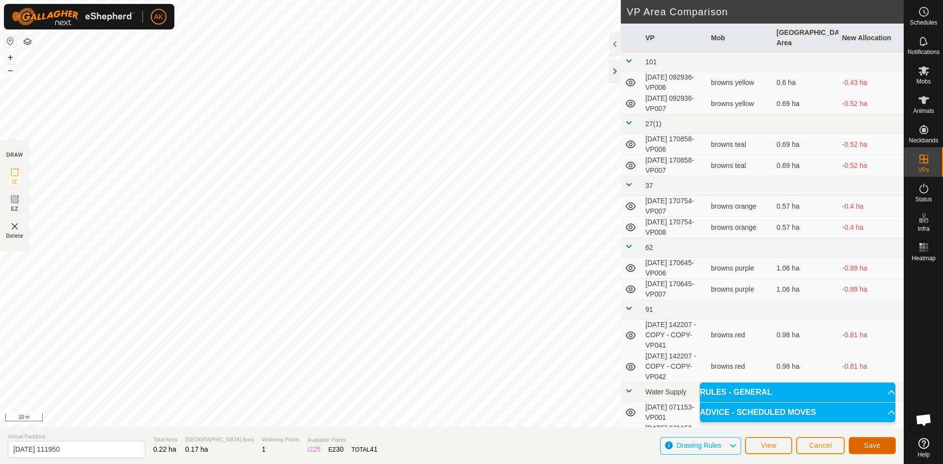
click at [877, 450] on button "Save" at bounding box center [872, 445] width 47 height 17
